Goal: Task Accomplishment & Management: Manage account settings

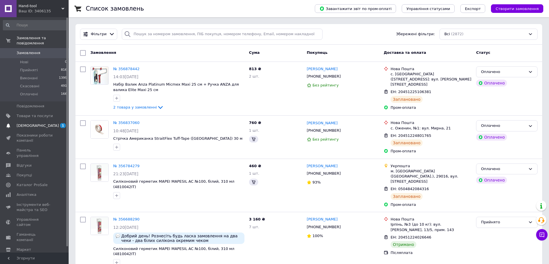
click at [50, 123] on span "[DEMOGRAPHIC_DATA]" at bounding box center [35, 125] width 36 height 5
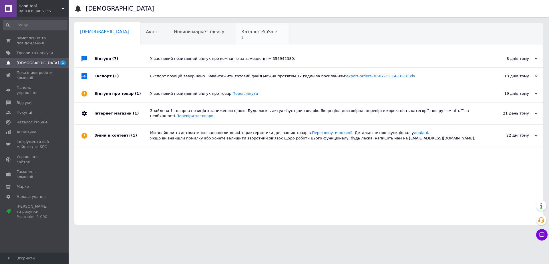
click at [241, 33] on span "Каталог ProSale" at bounding box center [259, 31] width 36 height 5
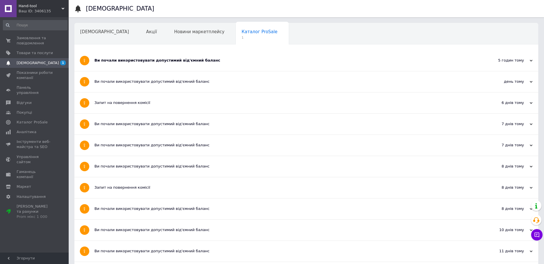
click at [140, 61] on div "Ви почали використовувати допустимий від'ємний баланс" at bounding box center [284, 60] width 381 height 5
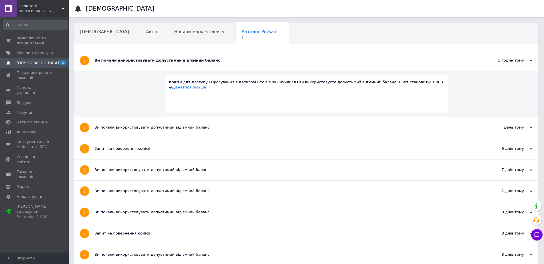
click at [140, 61] on div "Ви почали використовувати допустимий від'ємний баланс" at bounding box center [284, 60] width 381 height 5
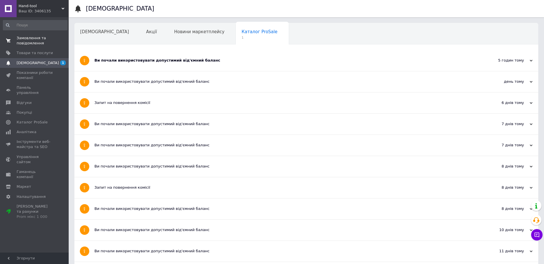
click at [40, 40] on span "Замовлення та повідомлення" at bounding box center [35, 40] width 36 height 10
